Goal: Check status: Check status

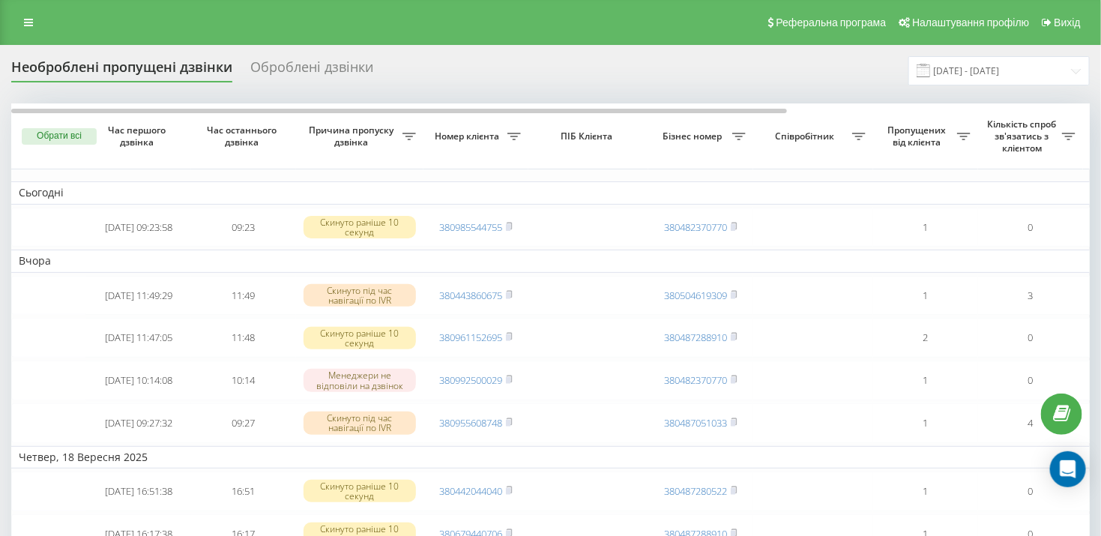
click at [346, 69] on div "Оброблені дзвінки" at bounding box center [311, 70] width 123 height 23
